Goal: Find specific page/section: Find specific page/section

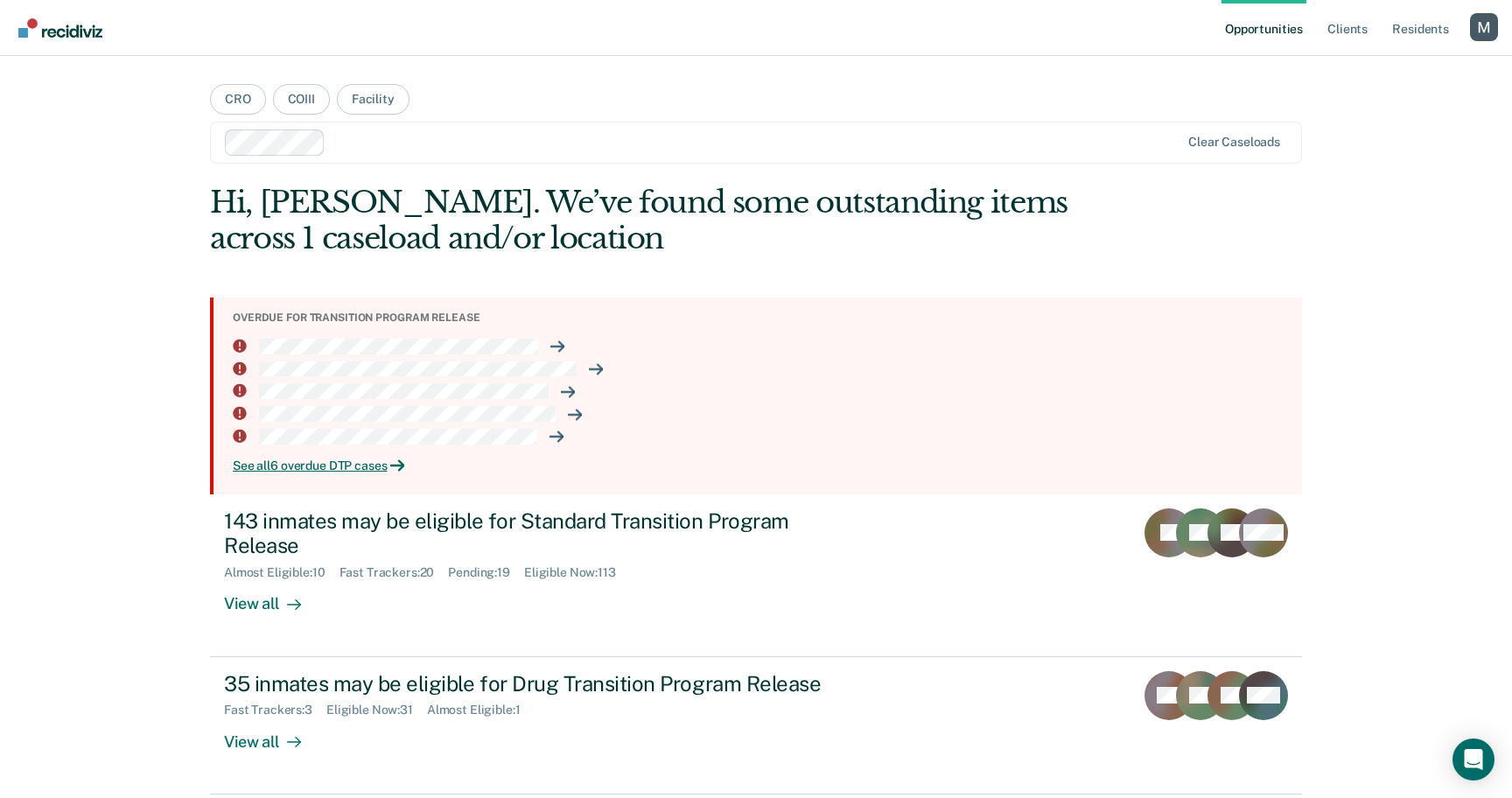
click at [204, 518] on main "CRO COIII Facility Clear caseloads Hi, Michelle. We’ve found some outstanding i…" at bounding box center [756, 406] width 1134 height 700
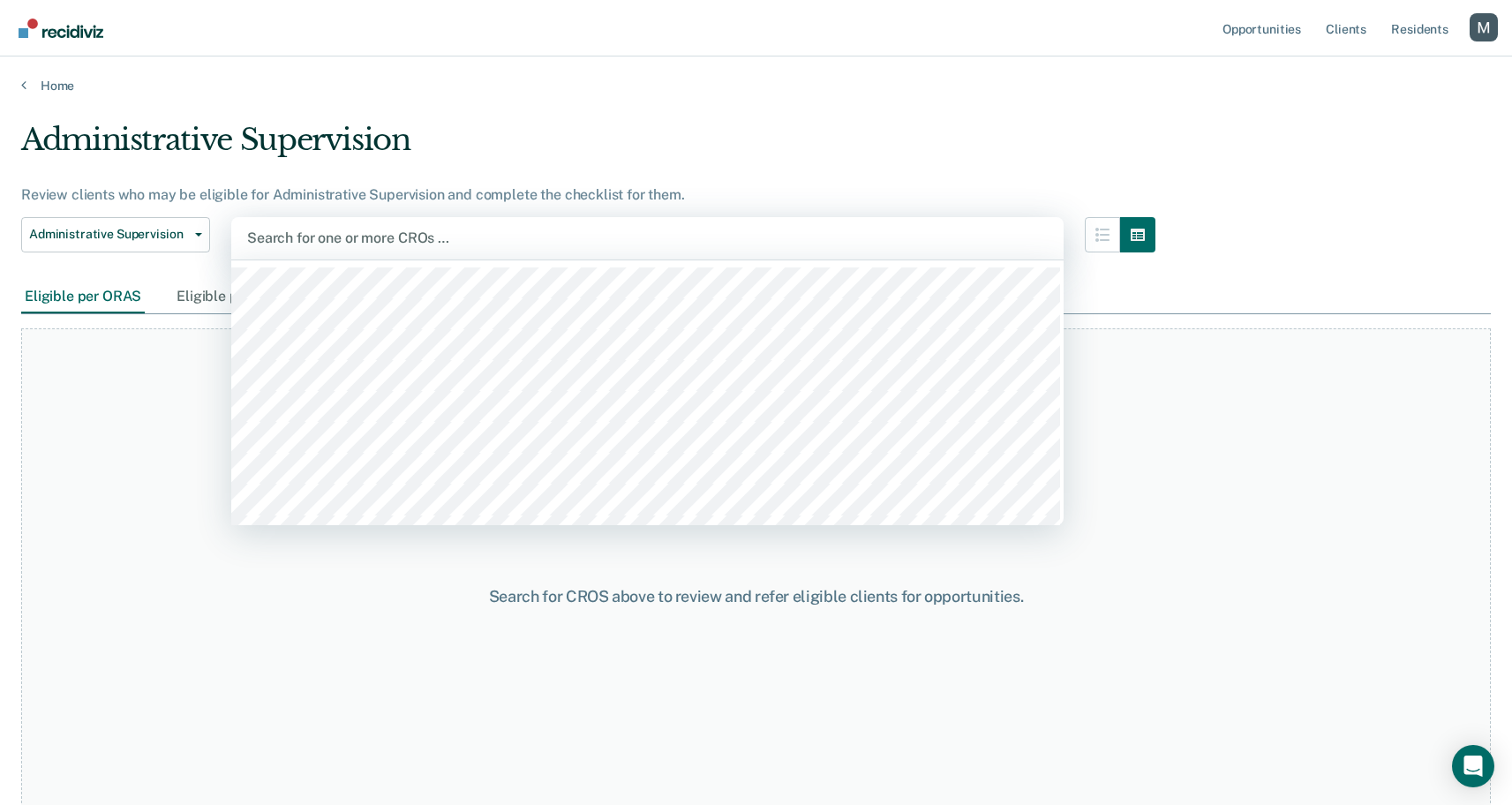
click at [434, 237] on div at bounding box center [647, 238] width 800 height 20
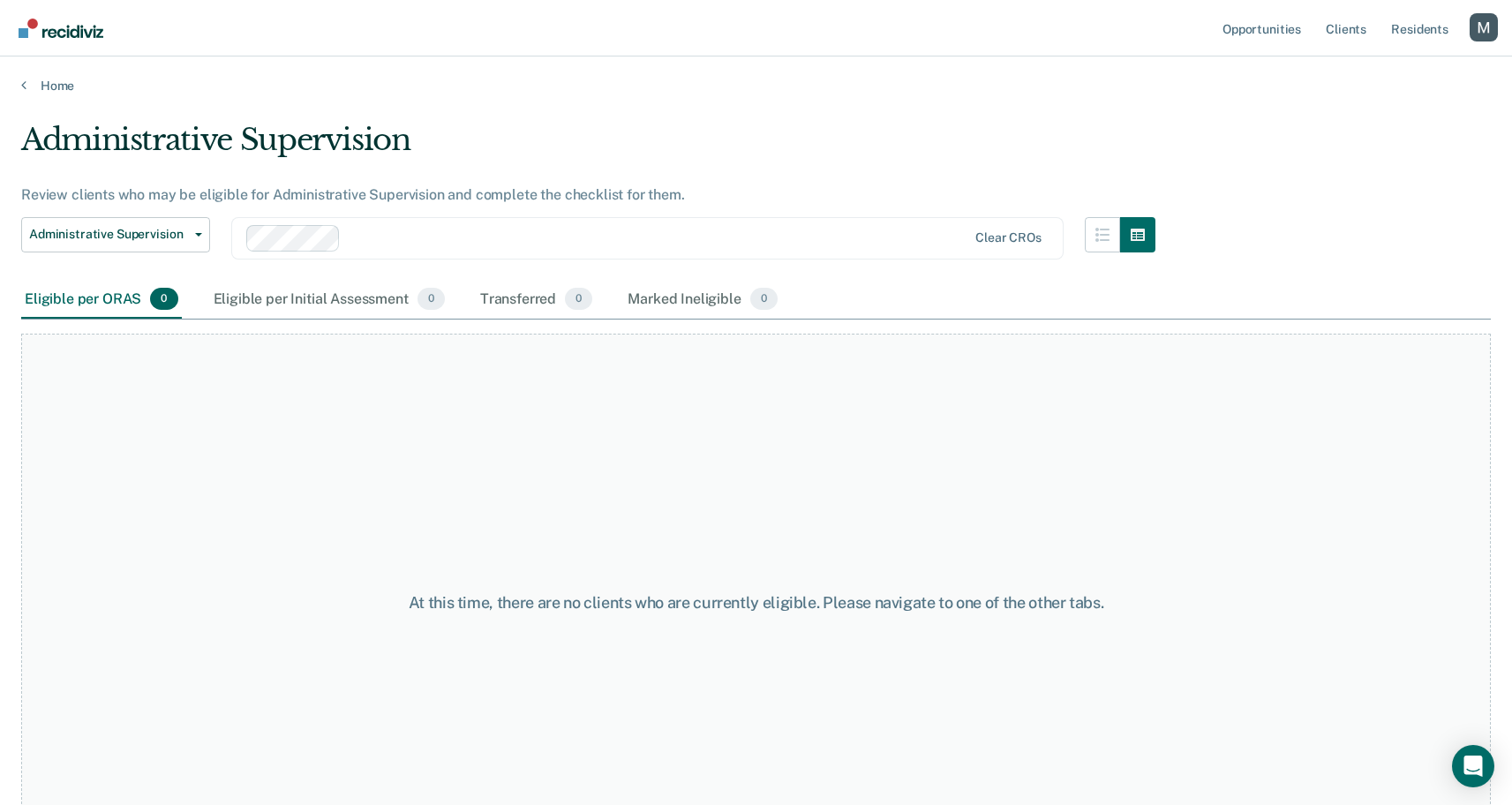
click at [485, 153] on div "Administrative Supervision" at bounding box center [588, 147] width 1134 height 50
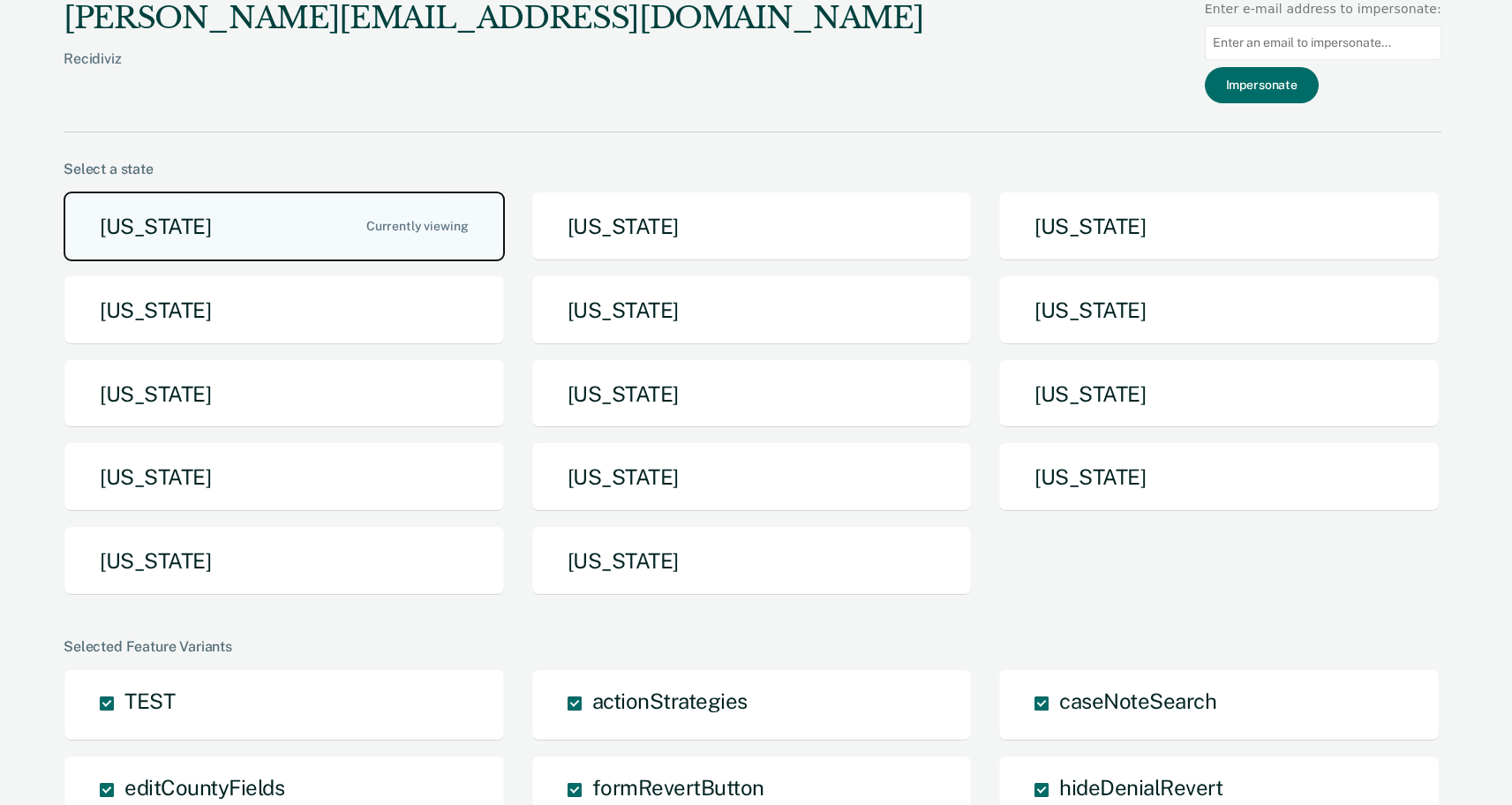
click at [261, 234] on button "[US_STATE]" at bounding box center [284, 227] width 441 height 70
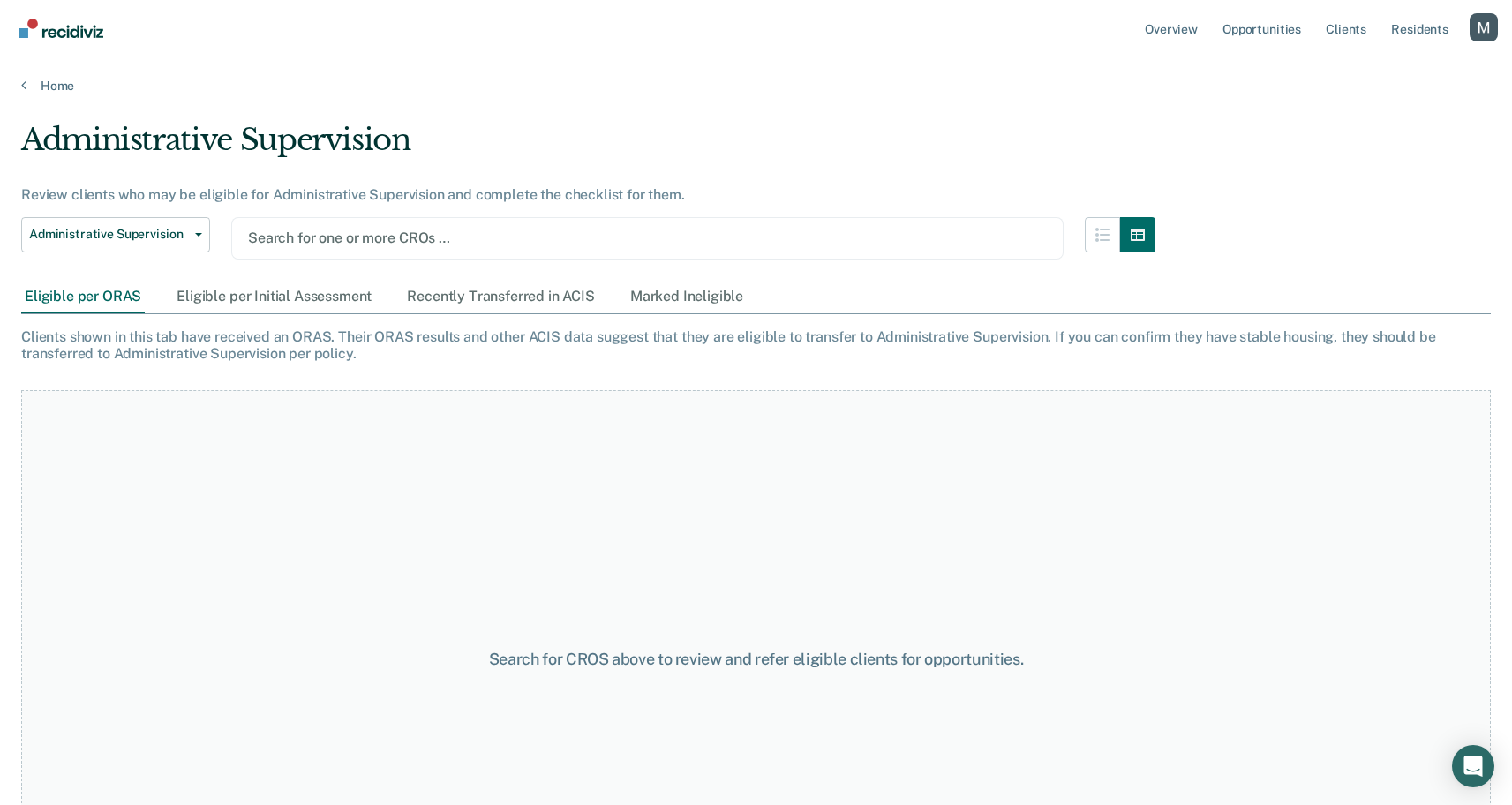
click at [329, 231] on div at bounding box center [647, 238] width 798 height 20
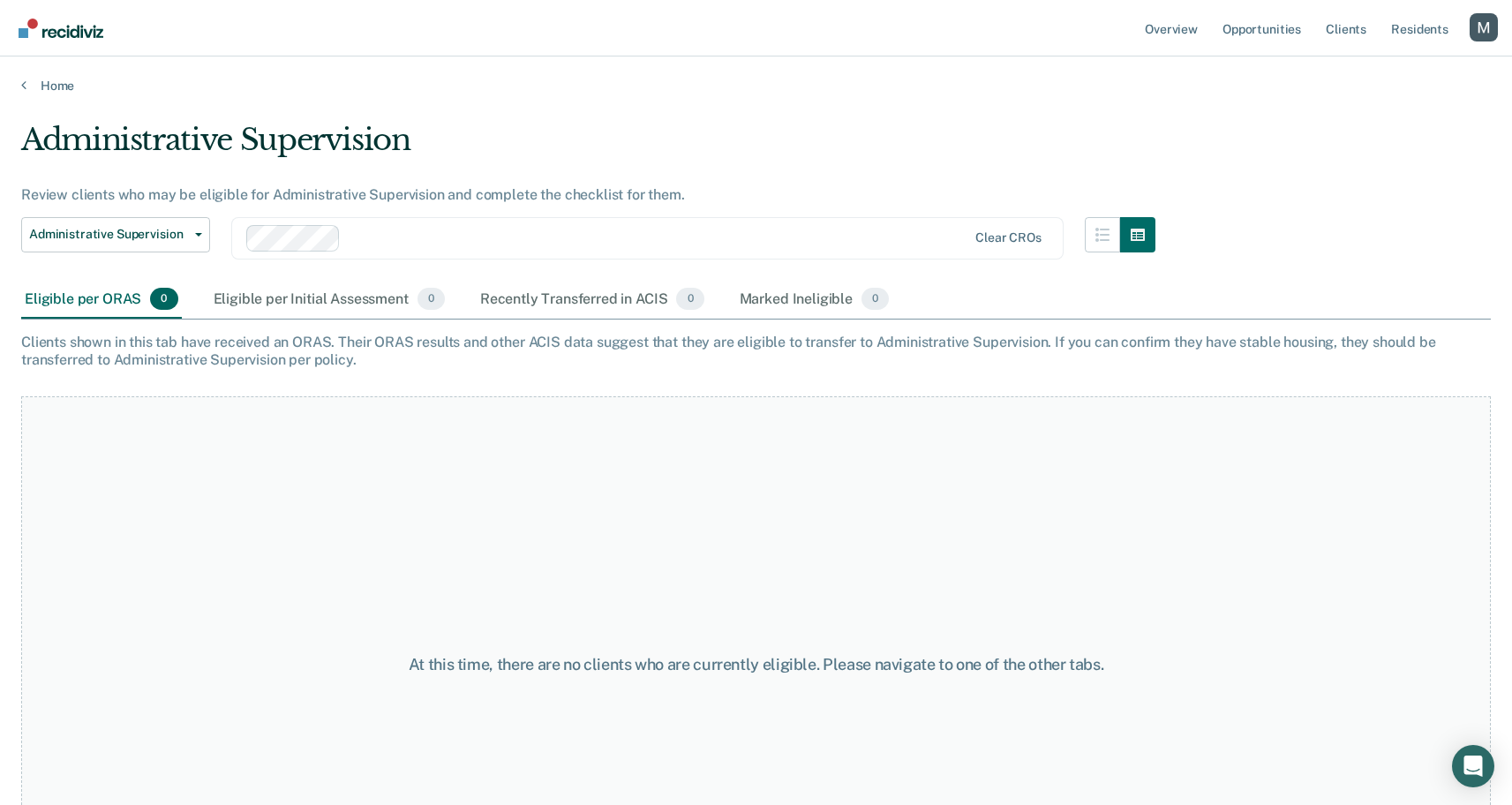
click at [395, 244] on div at bounding box center [657, 238] width 619 height 20
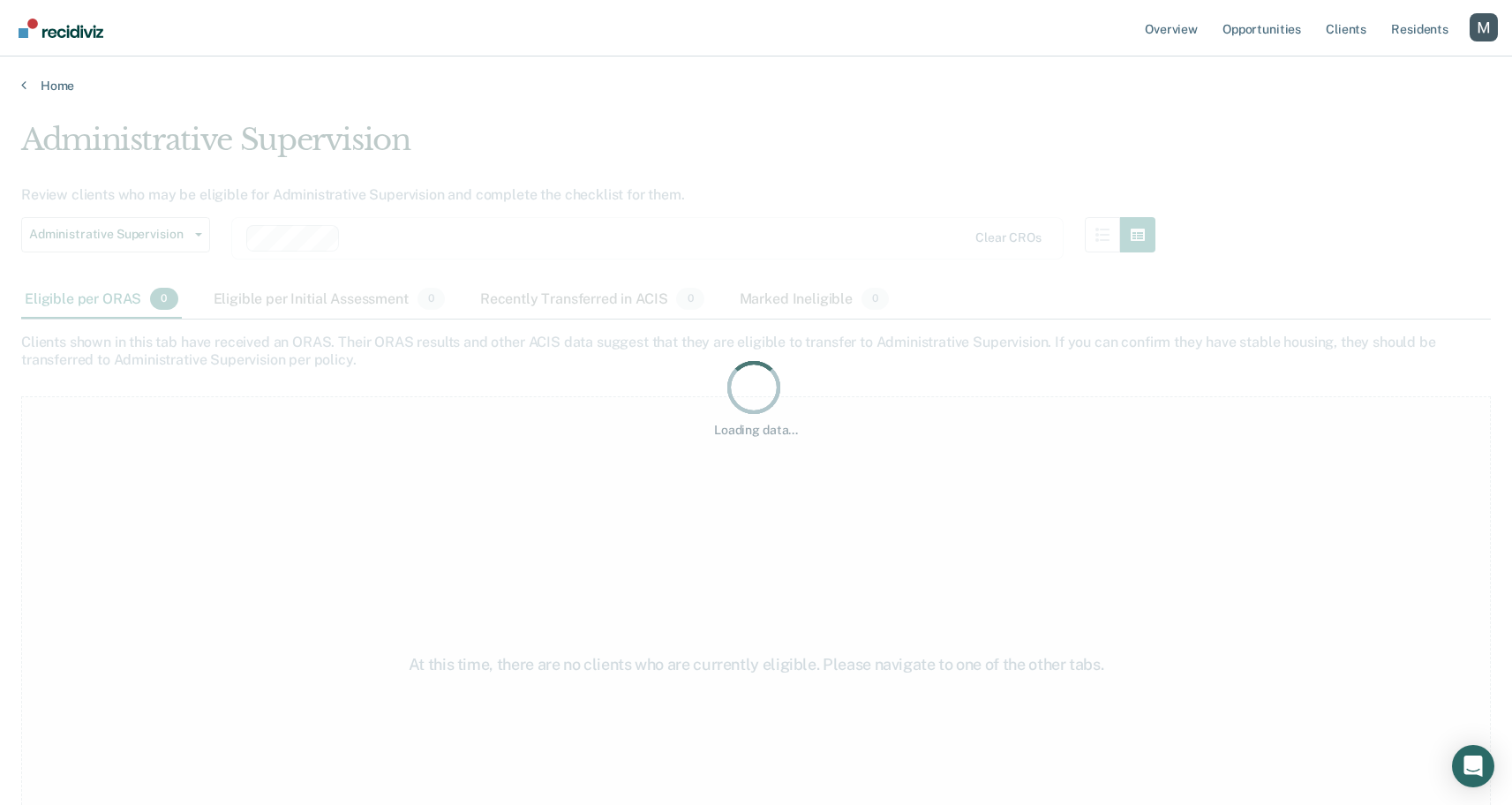
click at [378, 283] on div "Loading data..." at bounding box center [755, 397] width 1469 height 551
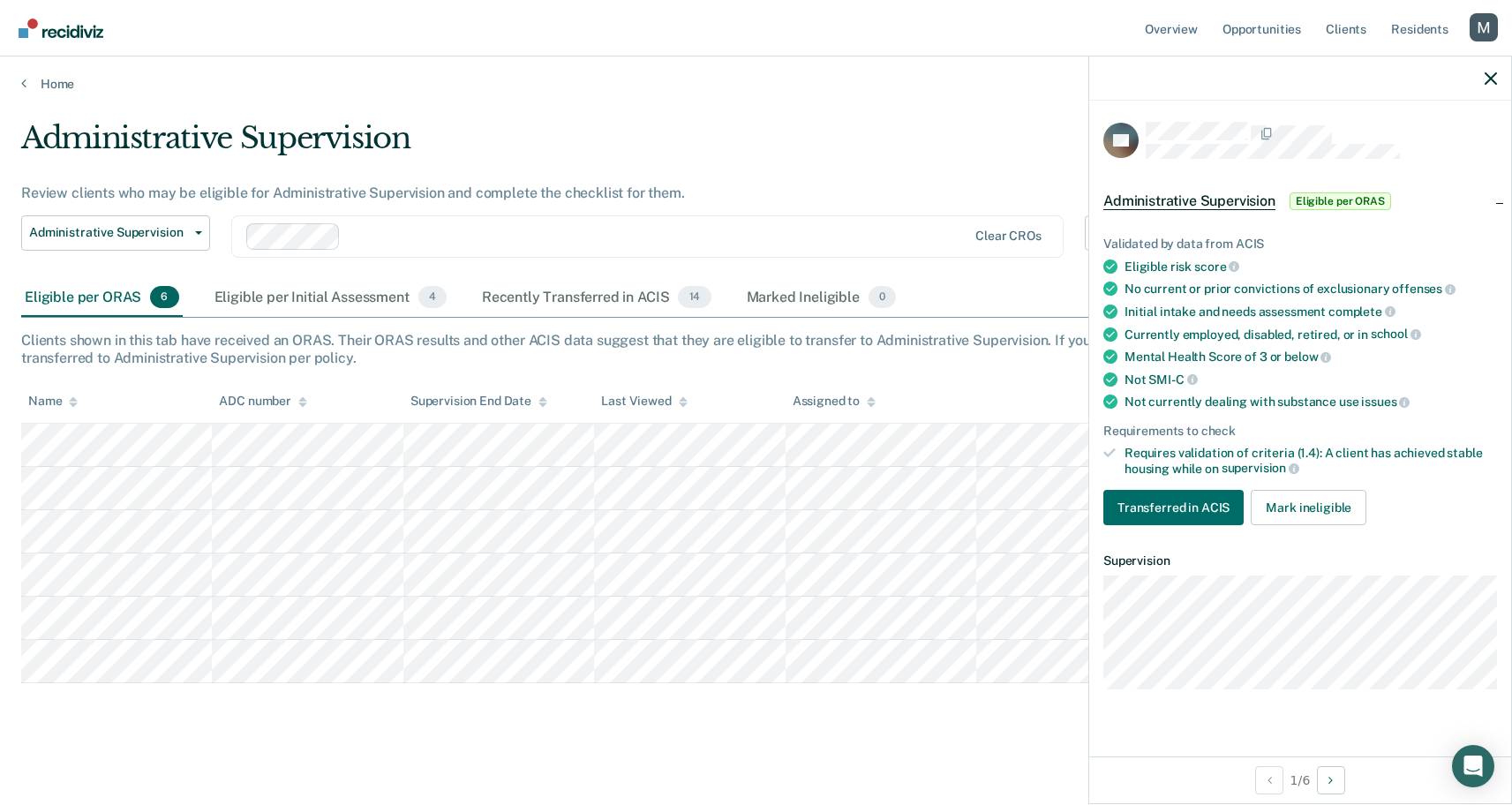
scroll to position [4, 0]
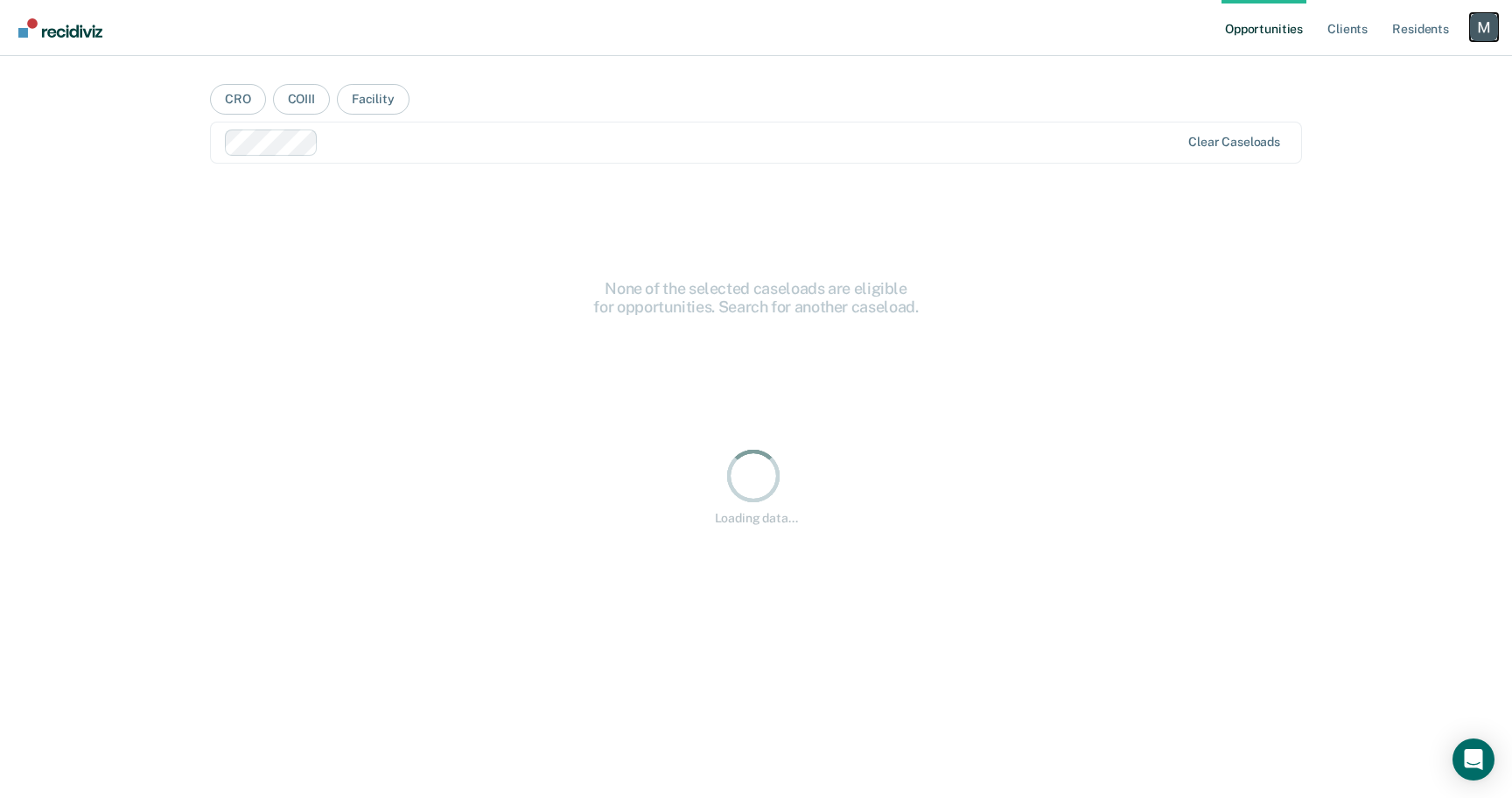
click at [1474, 22] on div "Profile dropdown button" at bounding box center [1484, 26] width 28 height 28
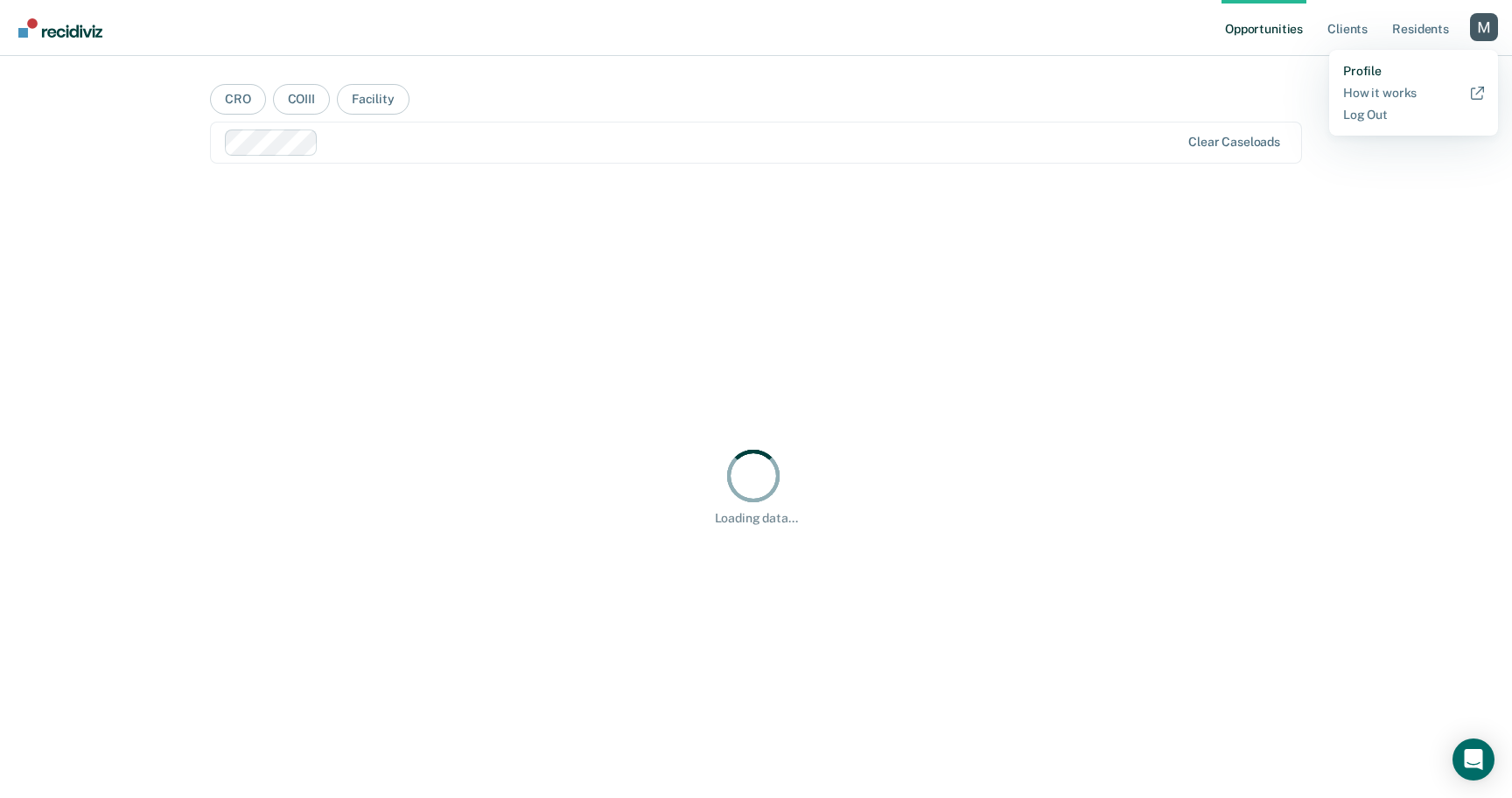
click at [1373, 66] on link "Profile" at bounding box center [1413, 71] width 141 height 15
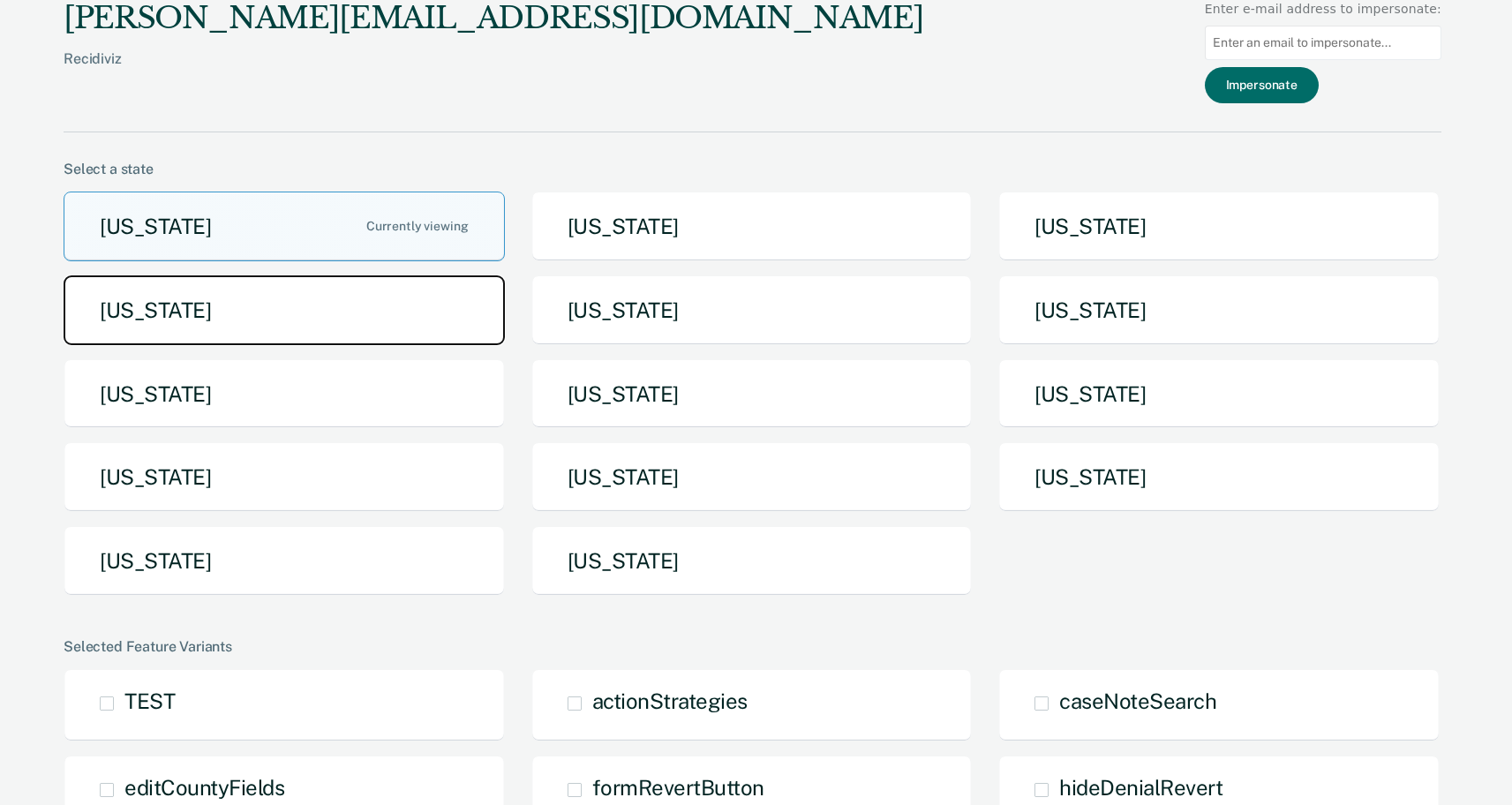
click at [301, 312] on button "[US_STATE]" at bounding box center [284, 310] width 441 height 70
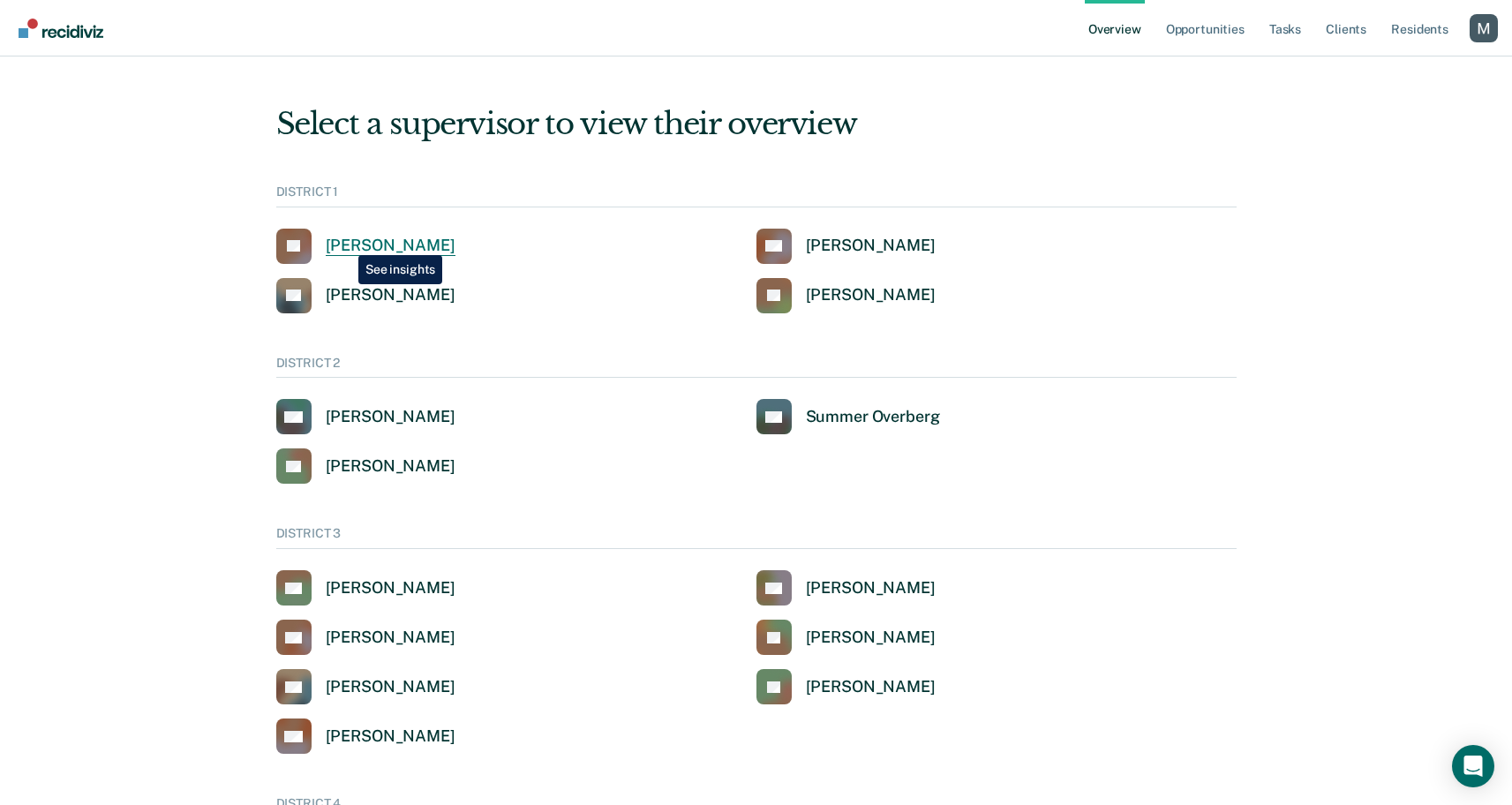
click at [345, 242] on div "[PERSON_NAME]" at bounding box center [390, 246] width 129 height 20
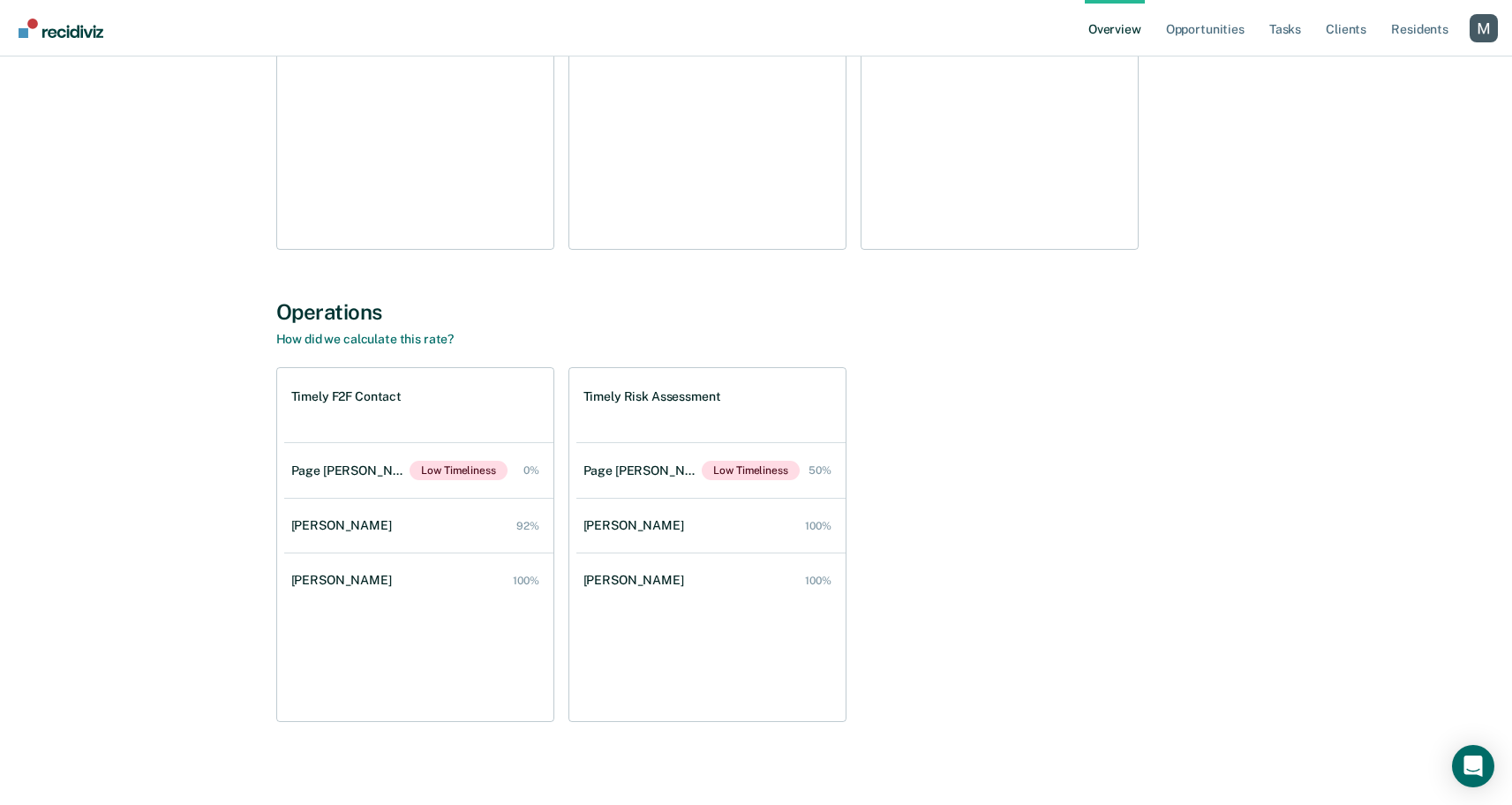
scroll to position [1139, 0]
